Goal: Navigation & Orientation: Find specific page/section

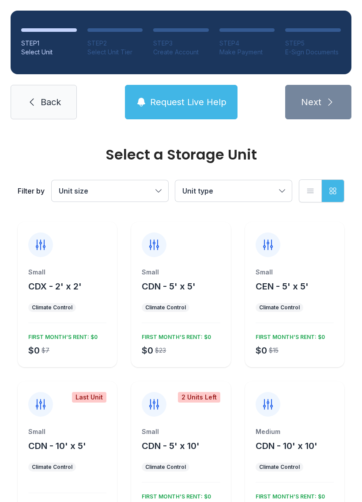
click at [39, 93] on link "Back" at bounding box center [44, 102] width 66 height 34
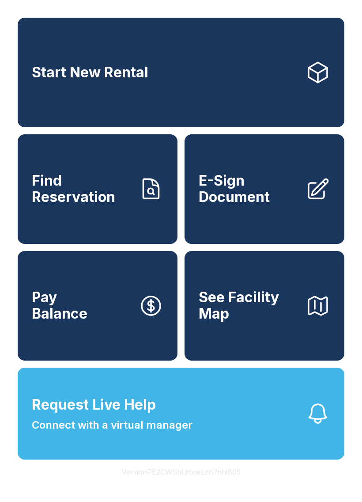
click at [191, 484] on button "Version PE2CWShLHxwLdo7nhiB05" at bounding box center [181, 471] width 133 height 25
click at [190, 484] on button "Version PE2CWShLHxwLdo7nhiB05" at bounding box center [181, 471] width 133 height 25
click at [199, 484] on button "Version PE2CWShLHxwLdo7nhiB05" at bounding box center [181, 471] width 133 height 25
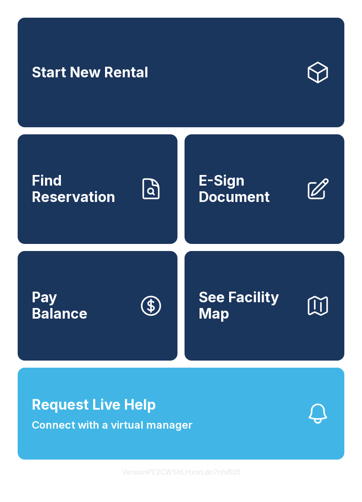
click at [206, 484] on button "Version PE2CWShLHxwLdo7nhiB05" at bounding box center [181, 471] width 133 height 25
click at [208, 484] on button "Version PE2CWShLHxwLdo7nhiB05" at bounding box center [181, 471] width 133 height 25
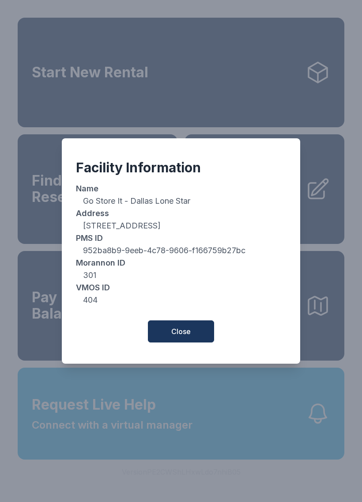
click at [196, 334] on button "Close" at bounding box center [181, 331] width 66 height 22
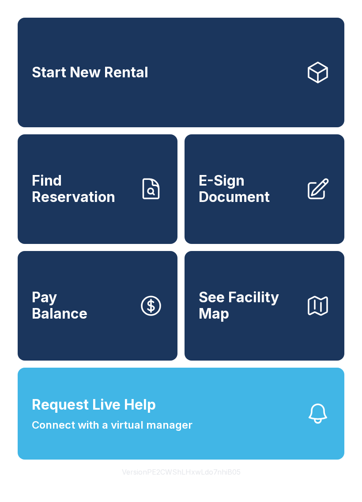
click at [205, 484] on button "Version PE2CWShLHxwLdo7nhiB05" at bounding box center [181, 471] width 133 height 25
click at [216, 484] on button "Version PE2CWShLHxwLdo7nhiB05" at bounding box center [181, 471] width 133 height 25
click at [220, 484] on button "Version PE2CWShLHxwLdo7nhiB05" at bounding box center [181, 471] width 133 height 25
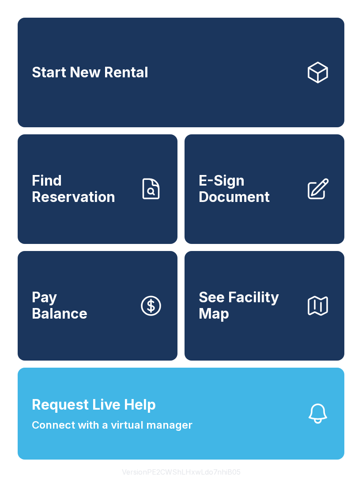
click at [220, 484] on button "Version PE2CWShLHxwLdo7nhiB05" at bounding box center [181, 471] width 133 height 25
click at [223, 484] on button "Version PE2CWShLHxwLdo7nhiB05" at bounding box center [181, 471] width 133 height 25
